Goal: Book appointment/travel/reservation

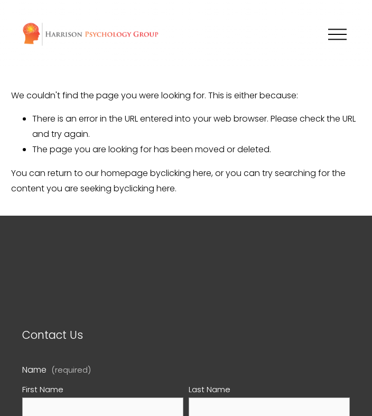
click at [333, 24] on button "Open Menu Close Menu" at bounding box center [337, 34] width 25 height 20
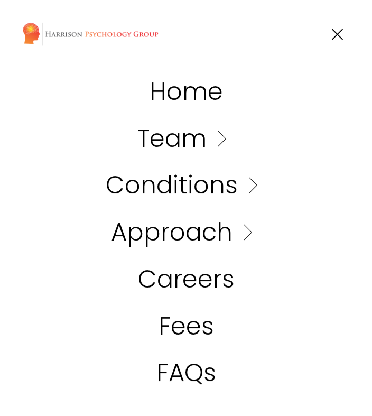
click at [199, 139] on link "Folder: Team" at bounding box center [185, 138] width 97 height 24
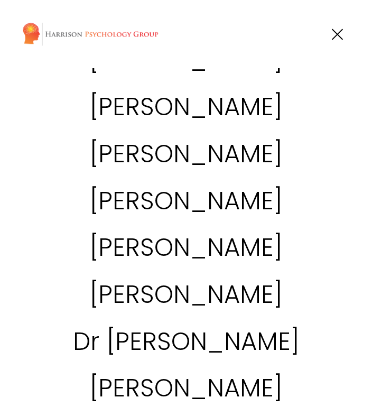
scroll to position [137, 0]
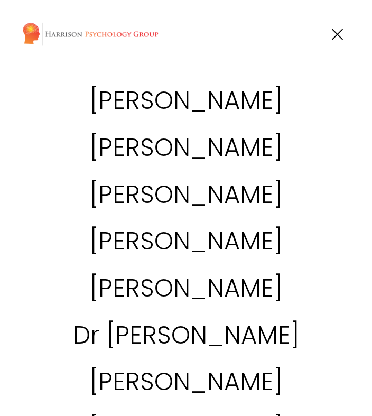
click at [193, 195] on link "[PERSON_NAME]" at bounding box center [185, 194] width 193 height 24
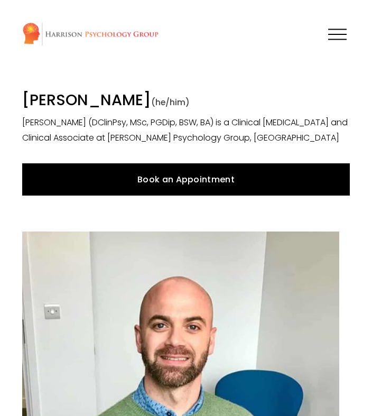
click at [249, 186] on link "Book an Appointment" at bounding box center [186, 179] width 328 height 32
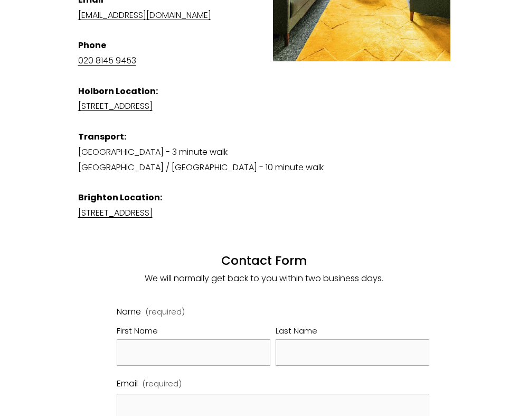
scroll to position [350, 0]
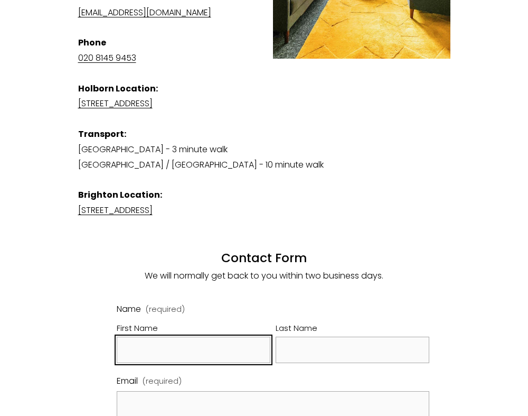
click at [149, 340] on input "First Name" at bounding box center [194, 350] width 154 height 27
type input "[PERSON_NAME]"
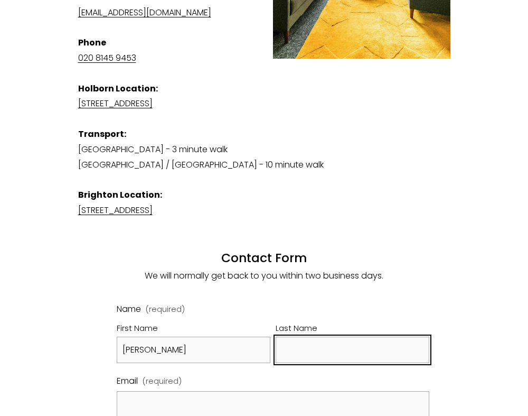
type input "[PERSON_NAME]"
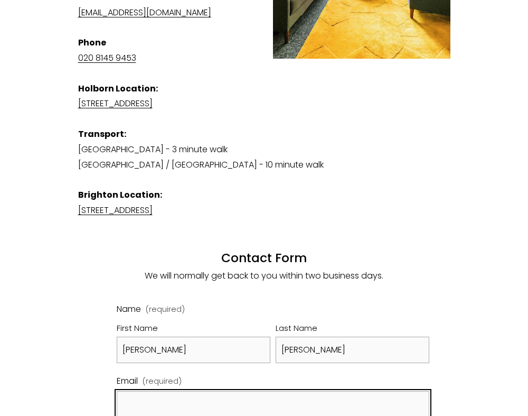
type input "[EMAIL_ADDRESS][DOMAIN_NAME]"
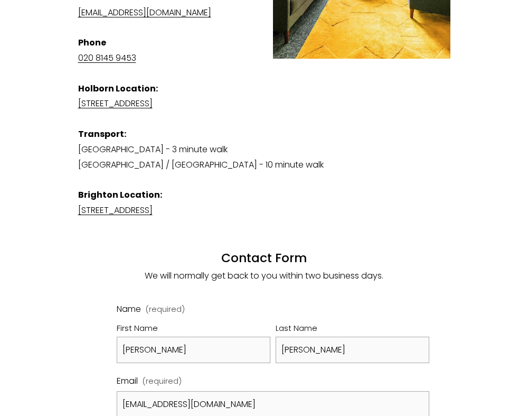
type input "07816275096"
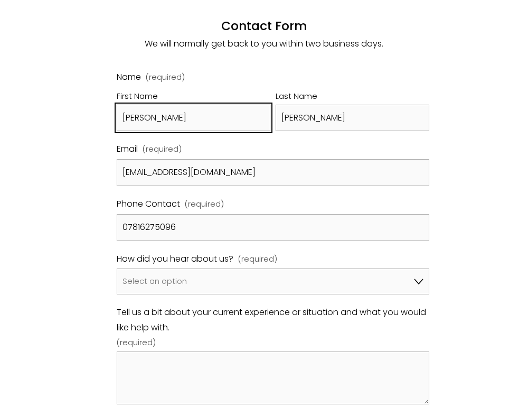
scroll to position [586, 0]
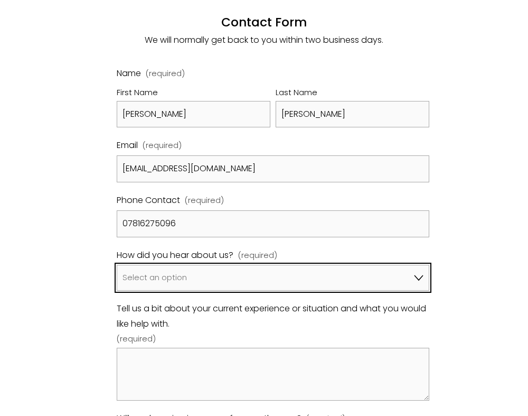
click at [191, 267] on select "Select an option Google A friend/family member told me about you I've been refe…" at bounding box center [273, 278] width 312 height 26
select select "Bupa Website"
click at [117, 265] on select "Select an option Google A friend/family member told me about you I've been refe…" at bounding box center [273, 278] width 312 height 26
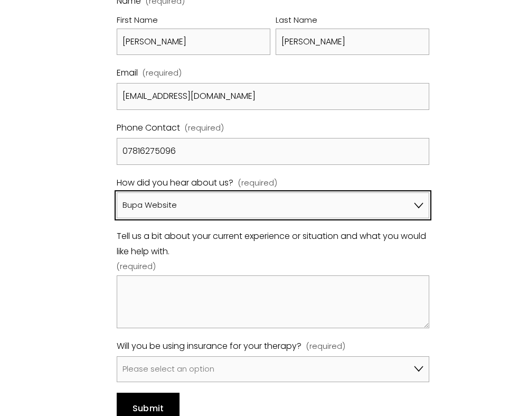
scroll to position [660, 0]
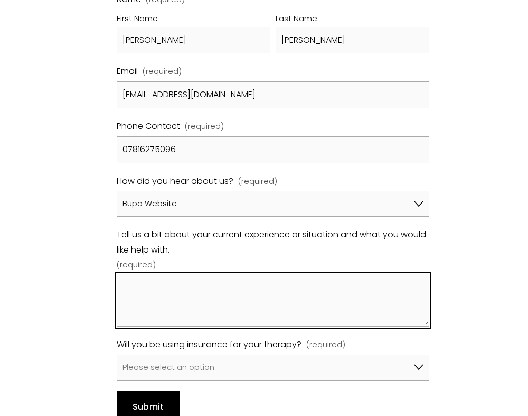
click at [182, 286] on textarea "Tell us a bit about your current experience or situation and what you would lik…" at bounding box center [273, 300] width 312 height 53
paste textarea "Hey! I have been looking for a new therapist for a while, and I think that your…"
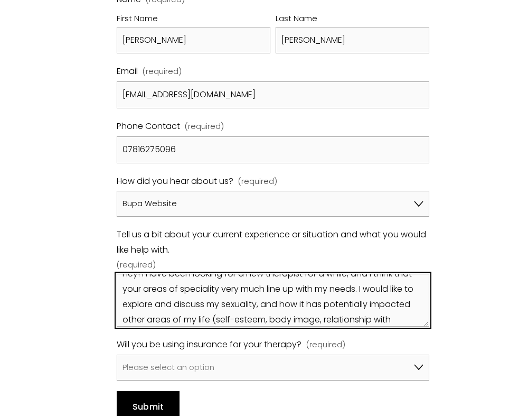
scroll to position [0, 0]
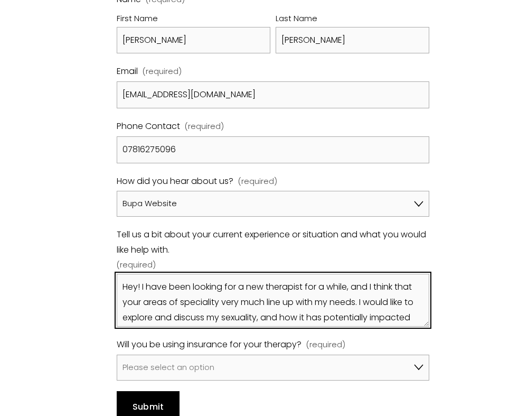
click at [368, 274] on textarea "Hey! I have been looking for a new therapist for a while, and I think that your…" at bounding box center [273, 300] width 312 height 53
click at [372, 282] on textarea "Hey! I have been looking for a new therapist for a while, and after doing resea…" at bounding box center [273, 300] width 312 height 53
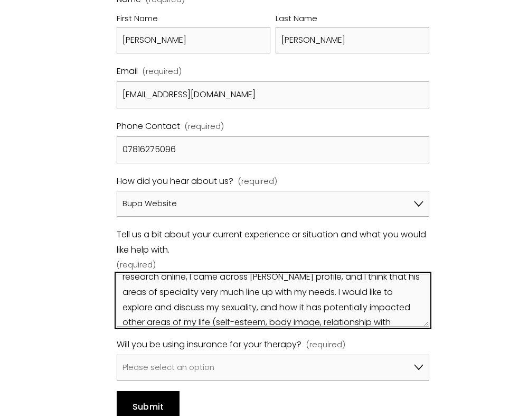
scroll to position [27, 0]
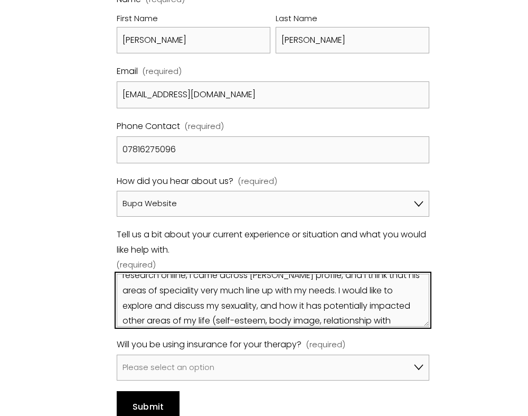
click at [342, 274] on textarea "Hey! I have been looking for a new therapist for a while, and after doing resea…" at bounding box center [273, 300] width 312 height 53
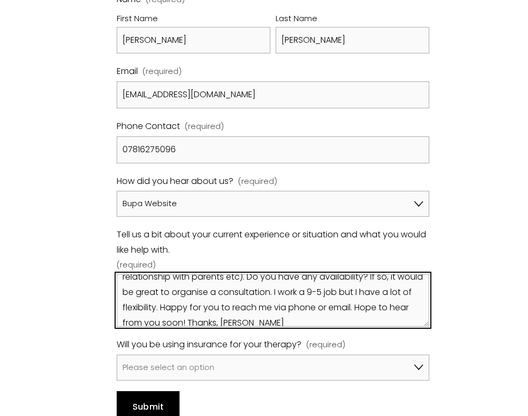
scroll to position [86, 0]
click at [303, 277] on textarea "Hey! I have been looking for a new therapist for a while, and after doing resea…" at bounding box center [273, 300] width 312 height 53
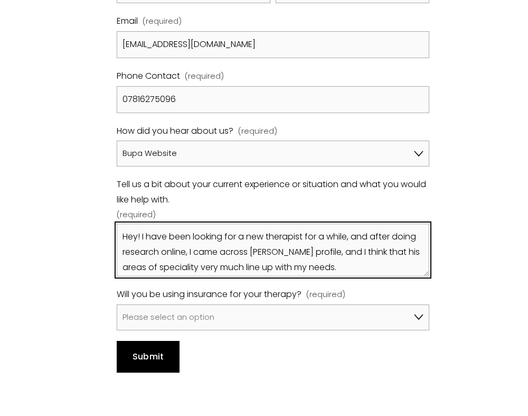
scroll to position [23, 0]
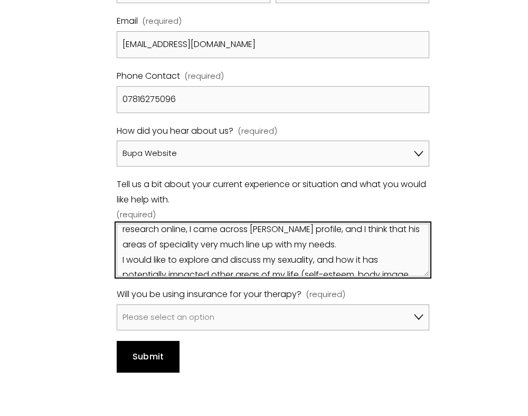
click at [347, 228] on textarea "Hey! I have been looking for a new therapist for a while, and after doing resea…" at bounding box center [273, 250] width 312 height 53
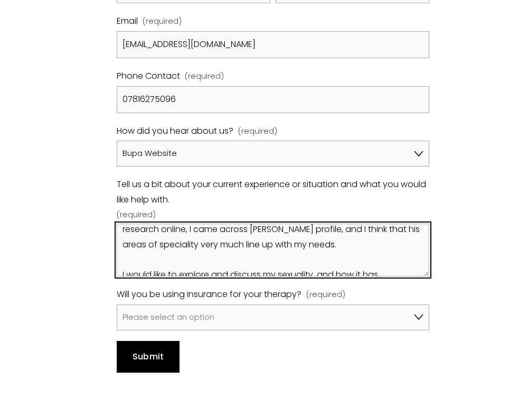
scroll to position [38, 0]
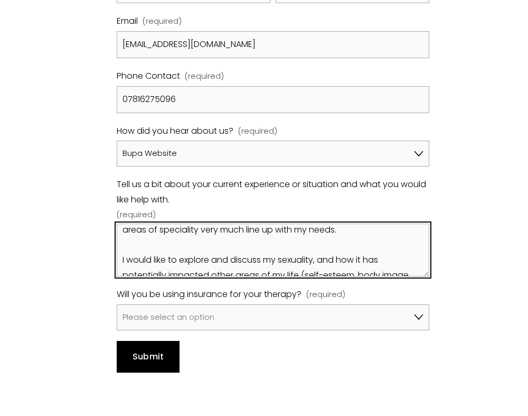
type textarea "Hey! I have been looking for a new therapist for a while, and after doing resea…"
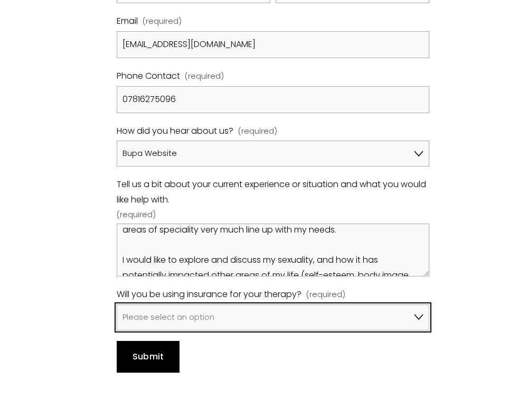
click at [335, 307] on select "Please select an option No, I won't be using insurance Yes, I will be using Avi…" at bounding box center [273, 317] width 312 height 26
select select "Yes, I will be using Bupa"
click at [117, 304] on select "Please select an option No, I won't be using insurance Yes, I will be using Avi…" at bounding box center [273, 317] width 312 height 26
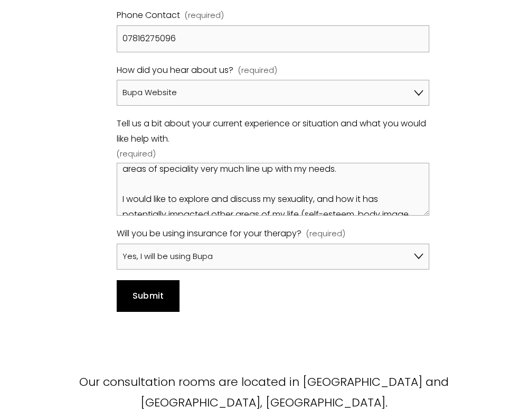
scroll to position [814, 0]
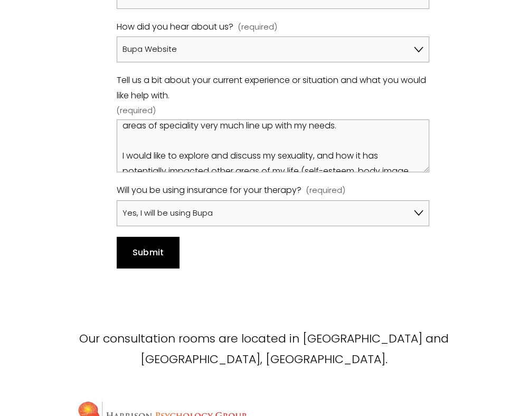
click at [135, 246] on span "Submit" at bounding box center [149, 252] width 32 height 12
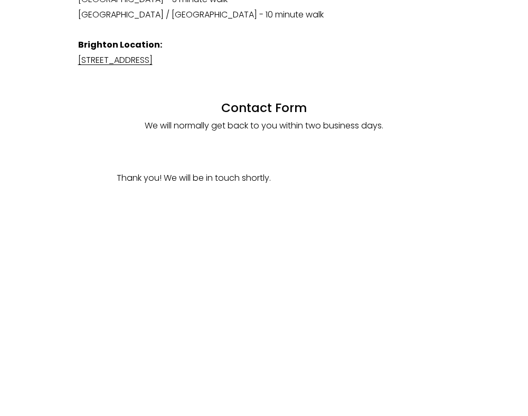
scroll to position [477, 0]
